Goal: Task Accomplishment & Management: Manage account settings

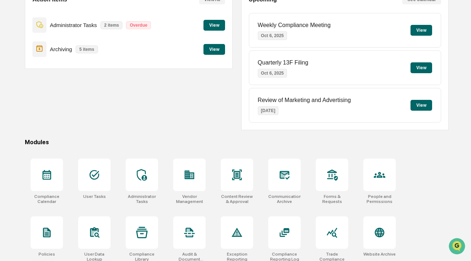
click at [212, 47] on button "View" at bounding box center [214, 49] width 22 height 11
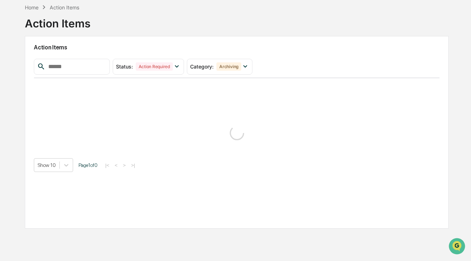
scroll to position [34, 0]
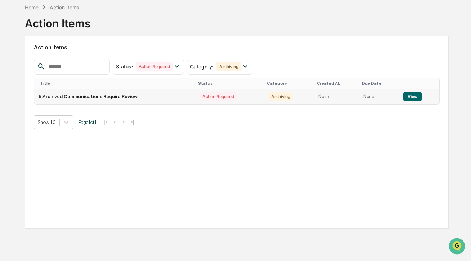
click at [148, 94] on td "5 Archived Communications Require Review" at bounding box center [114, 96] width 161 height 15
click at [413, 96] on button "View" at bounding box center [412, 96] width 18 height 9
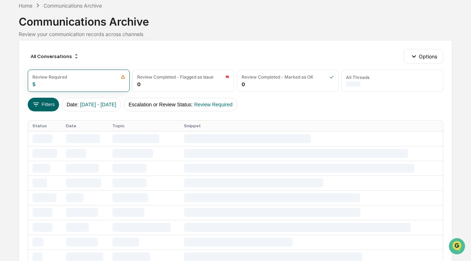
scroll to position [33, 0]
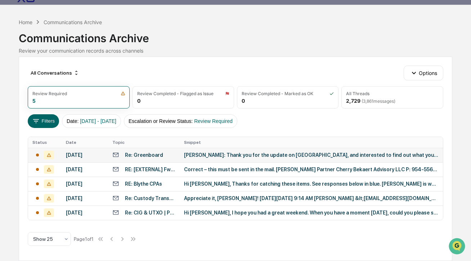
click at [222, 152] on div "[PERSON_NAME]: Thank you for the update on [GEOGRAPHIC_DATA], and interested to…" at bounding box center [311, 155] width 255 height 6
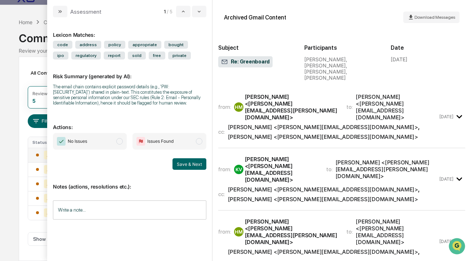
click at [102, 147] on span "No Issues" at bounding box center [90, 141] width 74 height 17
click at [192, 170] on button "Save & Next" at bounding box center [189, 164] width 34 height 12
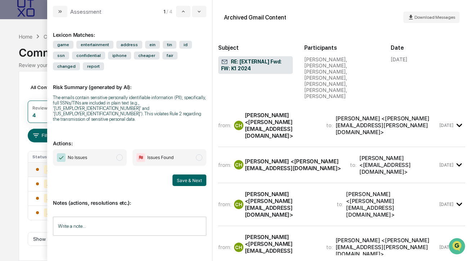
scroll to position [16, 0]
click at [114, 154] on span "No Issues" at bounding box center [90, 157] width 74 height 17
click at [62, 13] on icon "modal" at bounding box center [60, 12] width 6 height 6
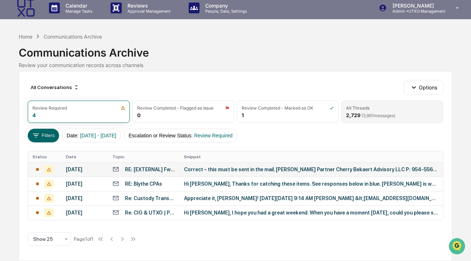
click at [358, 112] on div "2,729 ( 3,861 messages)" at bounding box center [370, 115] width 49 height 6
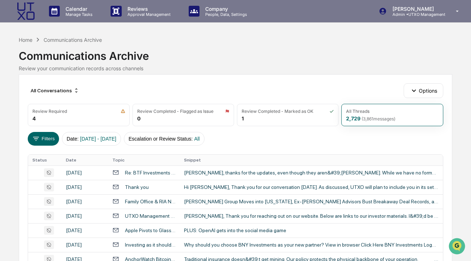
click at [253, 172] on div "[PERSON_NAME], thanks for the updates, even though they aren&#39;[PERSON_NAME].…" at bounding box center [311, 173] width 255 height 6
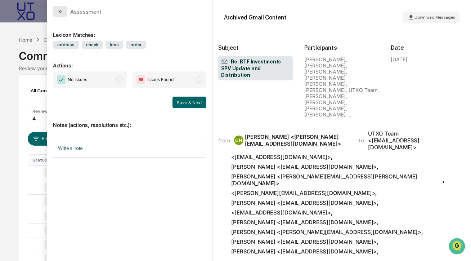
click at [59, 15] on button "modal" at bounding box center [60, 12] width 14 height 12
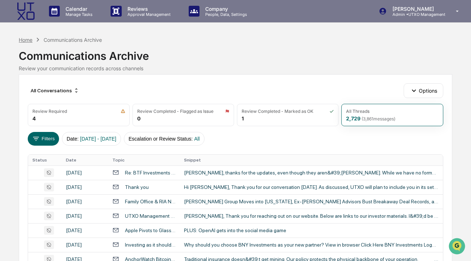
click at [32, 40] on div "Home" at bounding box center [26, 40] width 14 height 6
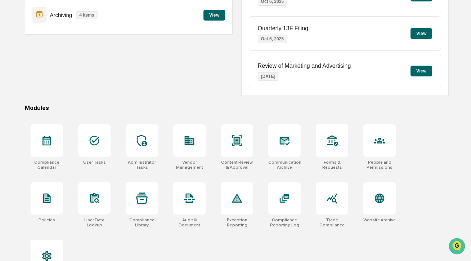
scroll to position [122, 0]
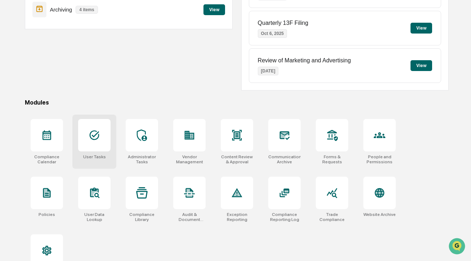
click at [95, 135] on icon at bounding box center [95, 135] width 10 height 10
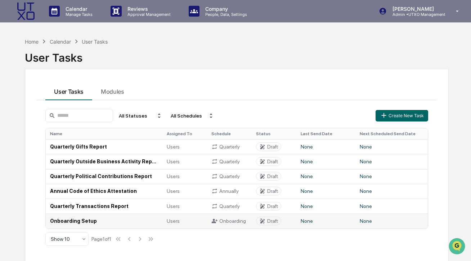
click at [86, 222] on td "Onboarding Setup" at bounding box center [104, 220] width 117 height 15
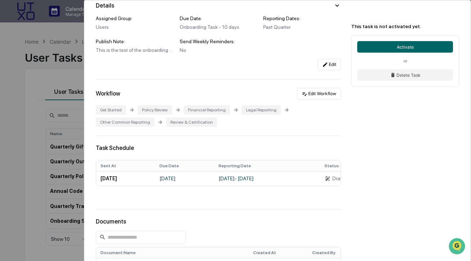
scroll to position [67, 0]
click at [314, 95] on button "Edit Workflow" at bounding box center [319, 93] width 44 height 12
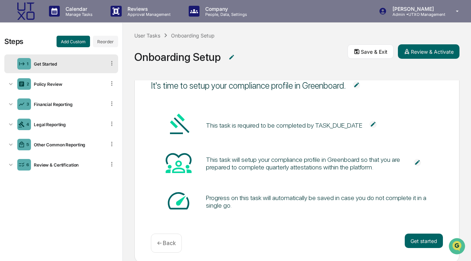
scroll to position [28, 0]
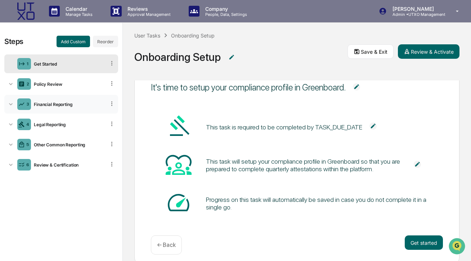
click at [11, 104] on icon at bounding box center [11, 104] width 4 height 2
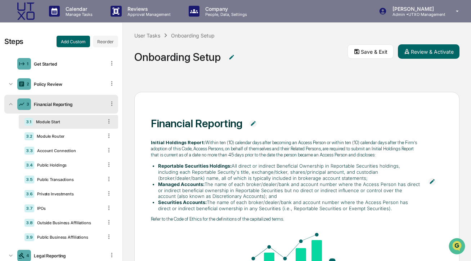
click at [77, 122] on div "Module Start" at bounding box center [67, 121] width 69 height 5
click at [66, 136] on div "Module Router" at bounding box center [68, 136] width 69 height 5
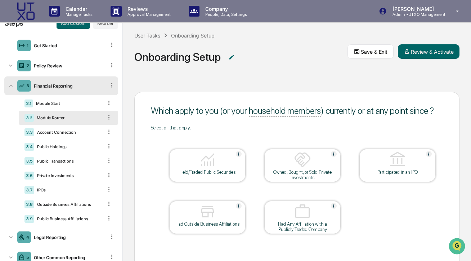
scroll to position [20, 0]
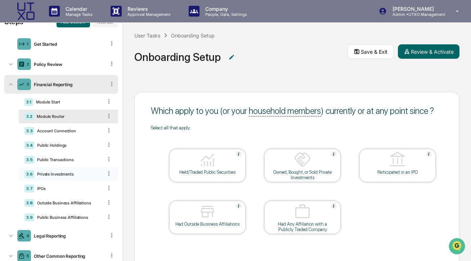
click at [59, 174] on div "Private Investments" at bounding box center [68, 173] width 68 height 5
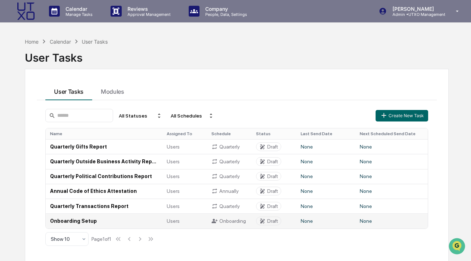
click at [78, 220] on td "Onboarding Setup" at bounding box center [104, 220] width 117 height 15
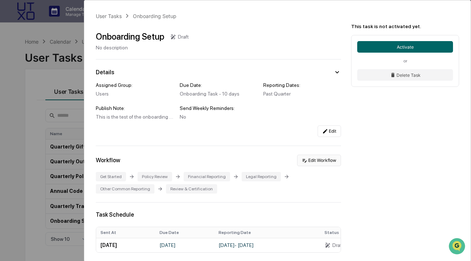
click at [314, 164] on button "Edit Workflow" at bounding box center [319, 160] width 44 height 12
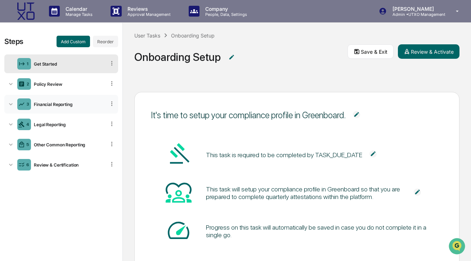
click at [11, 103] on icon at bounding box center [10, 103] width 7 height 7
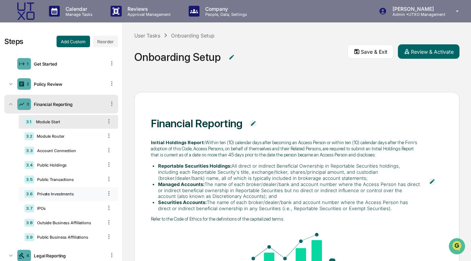
click at [68, 195] on div "Private Investments" at bounding box center [68, 193] width 68 height 5
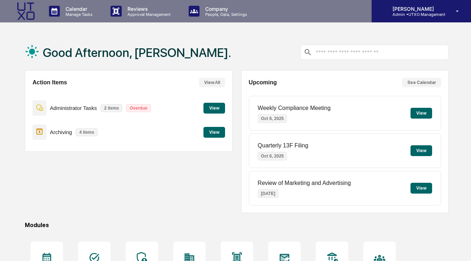
click at [433, 18] on div "Kendall Venturato Admin • UTXO Management" at bounding box center [420, 11] width 99 height 22
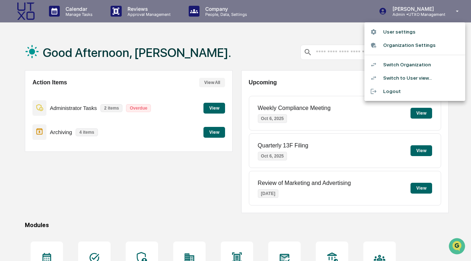
click at [405, 91] on li "Logout" at bounding box center [414, 91] width 101 height 13
